Goal: Book appointment/travel/reservation

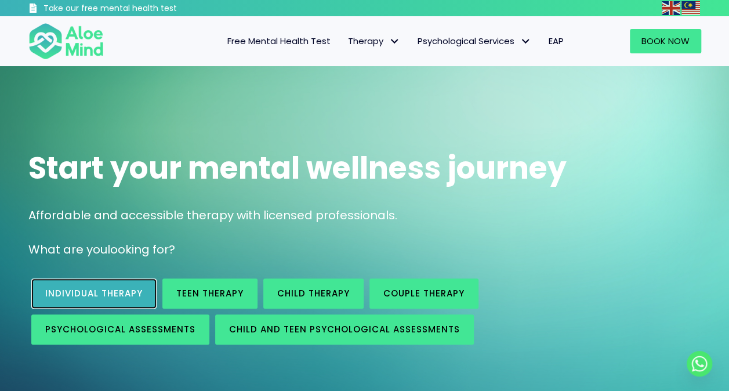
click at [89, 295] on span "Individual therapy" at bounding box center [93, 293] width 97 height 12
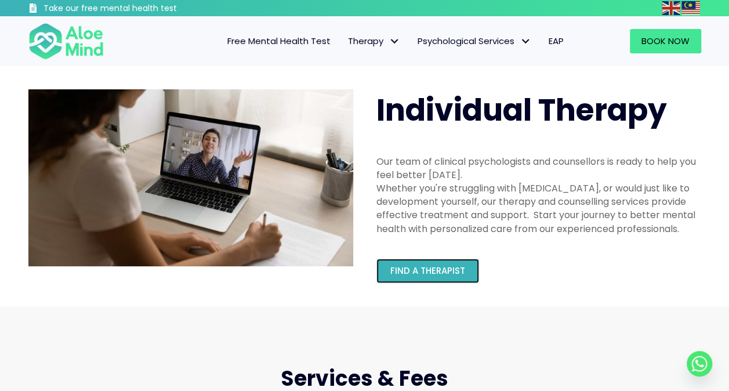
click at [428, 275] on span "Find a therapist" at bounding box center [428, 271] width 75 height 12
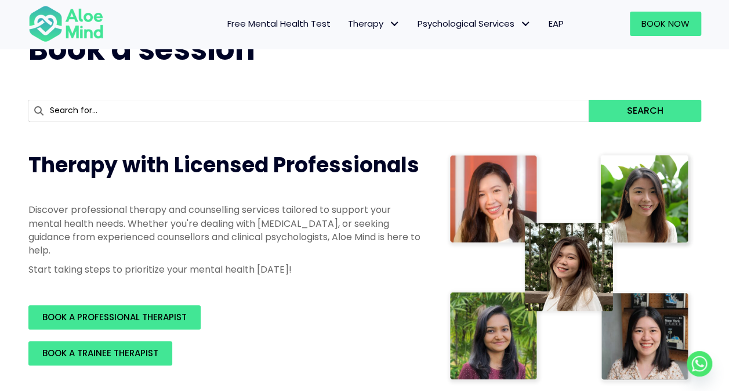
scroll to position [116, 0]
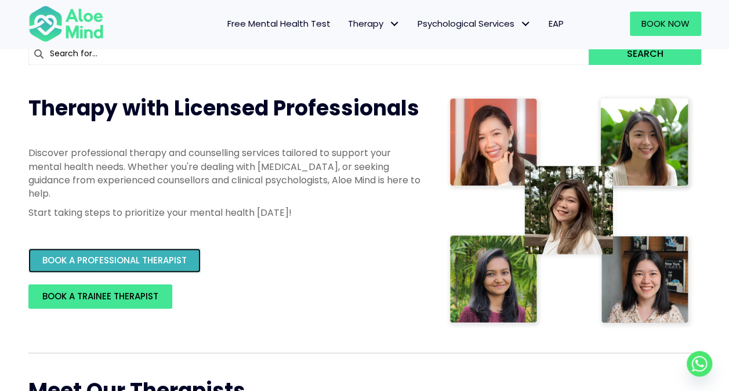
click at [138, 265] on span "BOOK A PROFESSIONAL THERAPIST" at bounding box center [114, 260] width 144 height 12
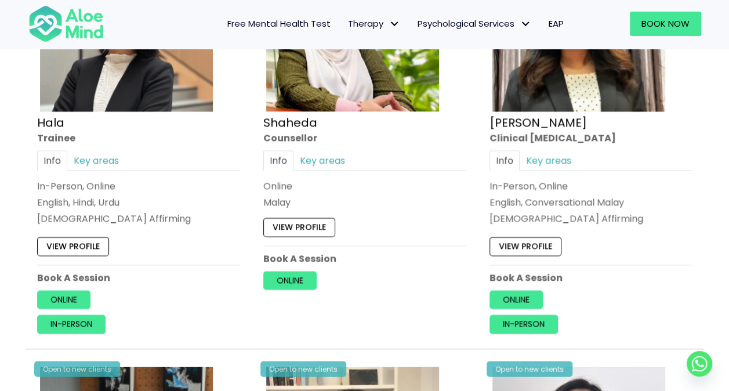
scroll to position [1161, 0]
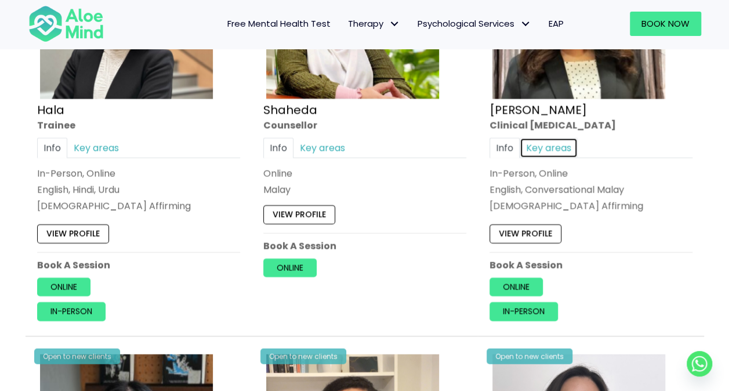
click at [551, 151] on link "Key areas" at bounding box center [549, 148] width 58 height 20
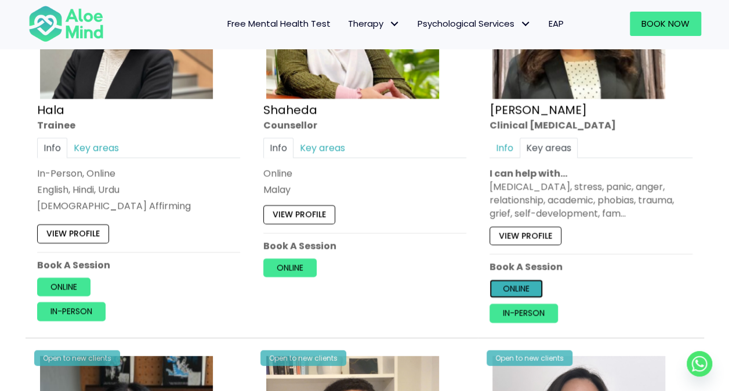
click at [515, 288] on link "Online" at bounding box center [516, 289] width 53 height 19
